Goal: Information Seeking & Learning: Understand process/instructions

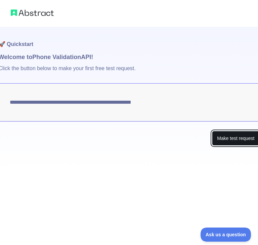
click at [232, 139] on button "Make test request" at bounding box center [235, 138] width 47 height 15
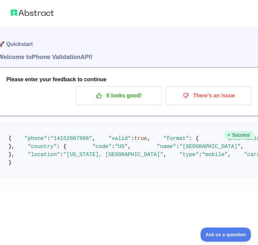
scroll to position [55, 0]
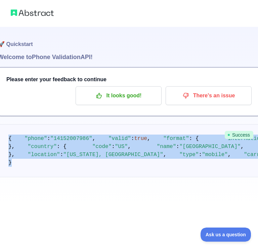
drag, startPoint x: 144, startPoint y: 202, endPoint x: 6, endPoint y: 73, distance: 188.8
click at [6, 124] on pre "{ "phone" : "[PHONE_NUMBER]" , "valid" : true , "format" : { "international" : …" at bounding box center [129, 150] width 262 height 53
copy code "{ "phone" : "[PHONE_NUMBER]" , "valid" : true , "format" : { "international" : …"
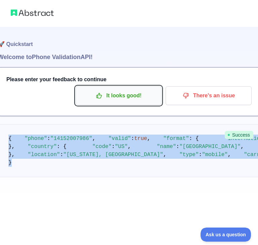
click at [122, 90] on p "It looks good!" at bounding box center [118, 95] width 76 height 11
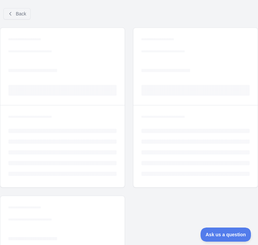
click at [122, 41] on div "Loading... Loading... Loading... Loading..." at bounding box center [62, 66] width 124 height 77
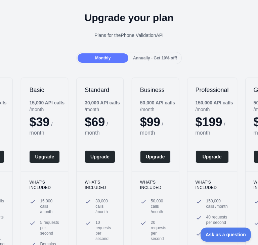
scroll to position [38, 0]
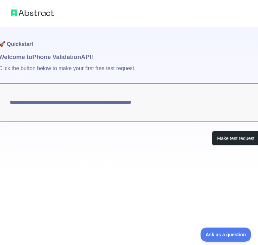
scroll to position [0, 1]
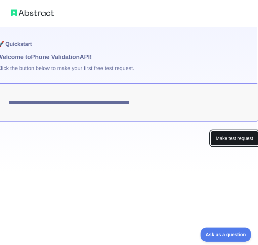
click at [220, 131] on button "Make test request" at bounding box center [233, 138] width 47 height 15
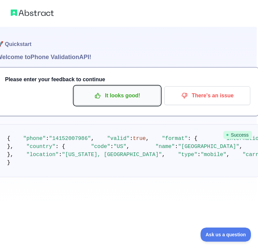
click at [124, 96] on p "It looks good!" at bounding box center [117, 95] width 76 height 11
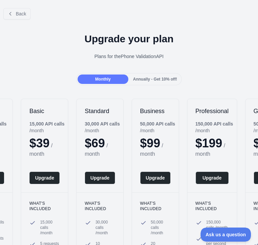
drag, startPoint x: 28, startPoint y: 132, endPoint x: 0, endPoint y: 82, distance: 57.1
click at [0, 82] on div "Back Upgrade your plan Plans for the Phone Validation API Monthly Annually - Ge…" at bounding box center [129, 169] width 258 height 333
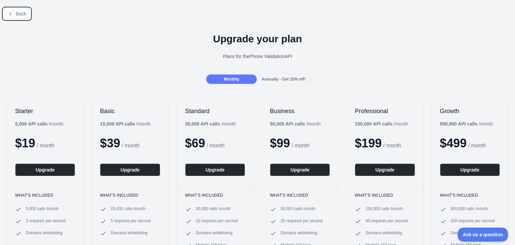
click at [23, 11] on span "Back" at bounding box center [21, 13] width 10 height 5
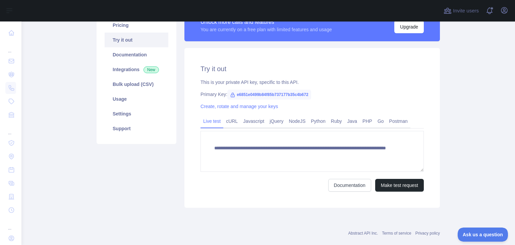
scroll to position [63, 0]
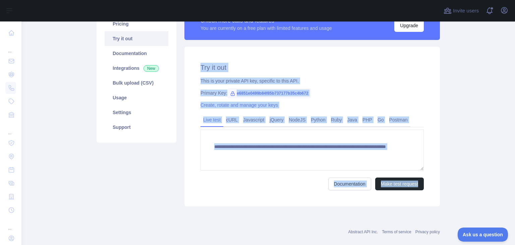
drag, startPoint x: 196, startPoint y: 61, endPoint x: 439, endPoint y: 174, distance: 267.3
click at [257, 174] on div "**********" at bounding box center [311, 127] width 255 height 160
copy div "**********"
